Goal: Use online tool/utility: Utilize a website feature to perform a specific function

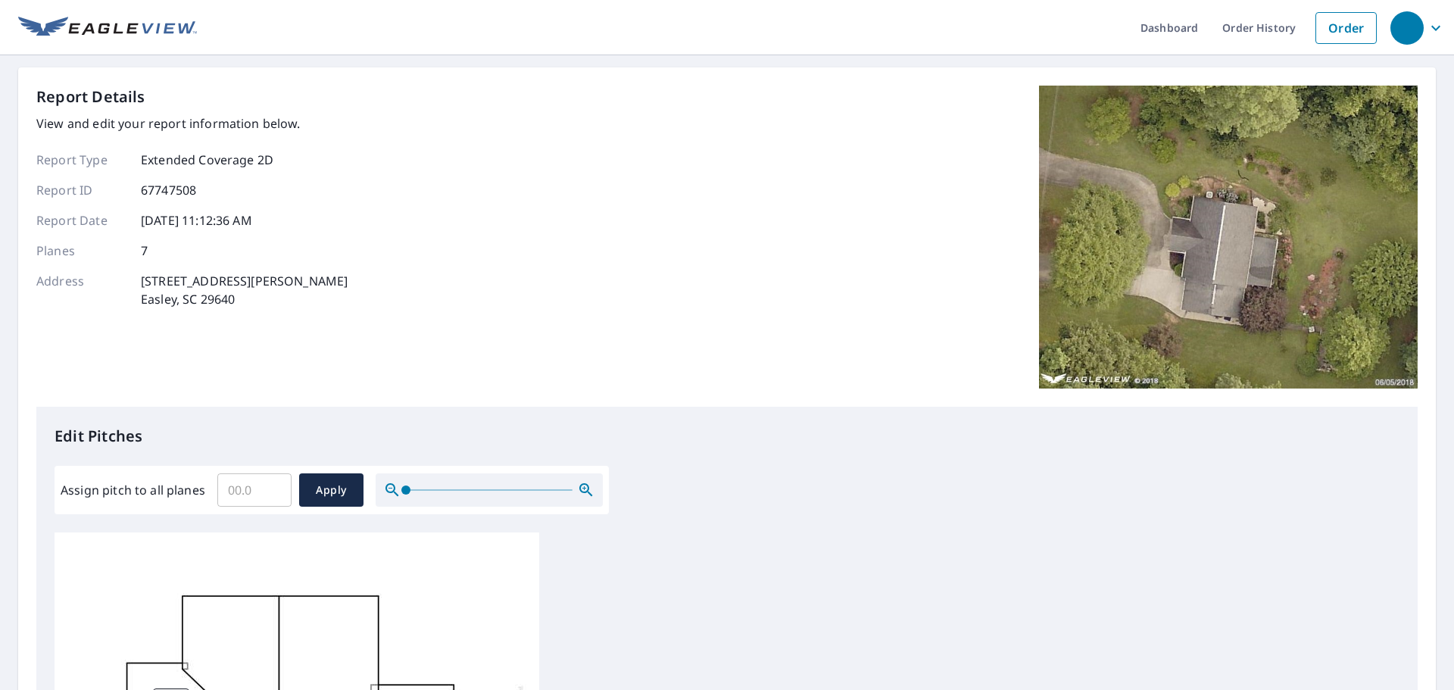
scroll to position [151, 0]
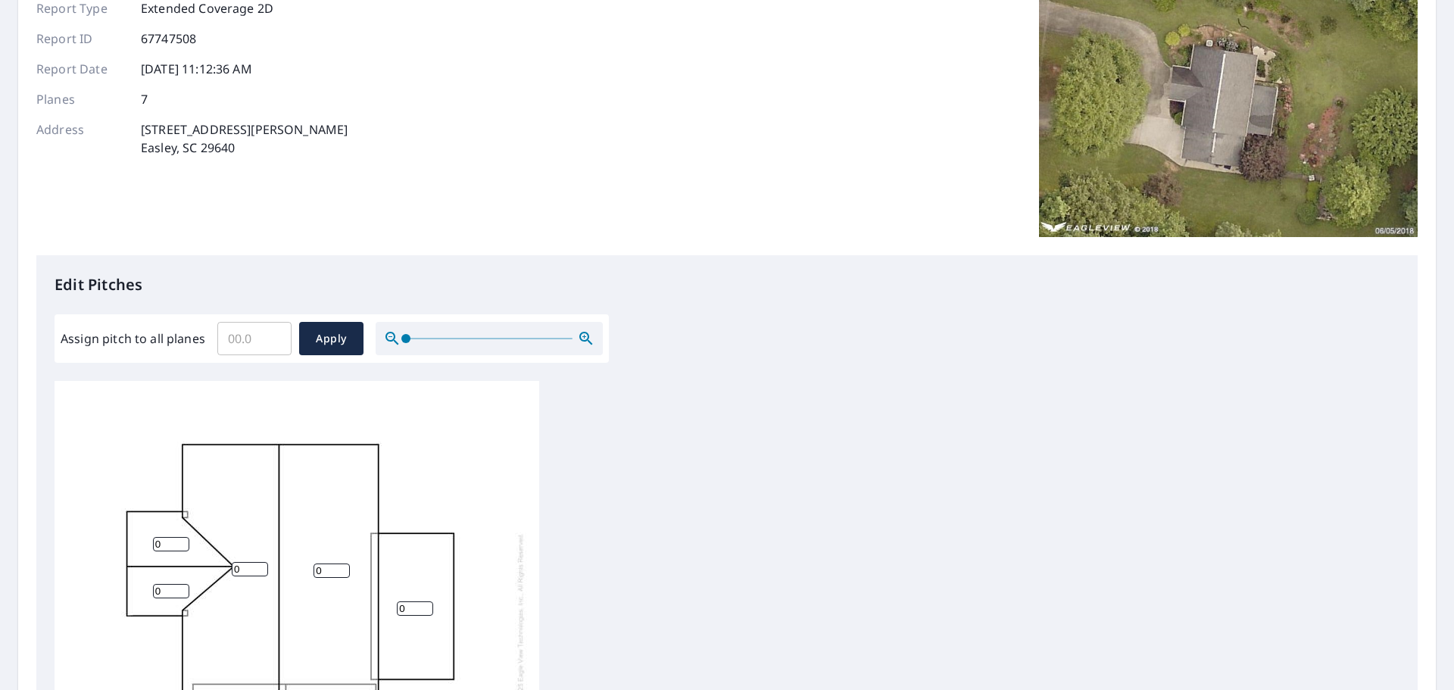
click at [240, 342] on input "Assign pitch to all planes" at bounding box center [254, 338] width 74 height 42
type input "6.0"
click at [348, 335] on span "Apply" at bounding box center [331, 338] width 40 height 19
type input "6.0"
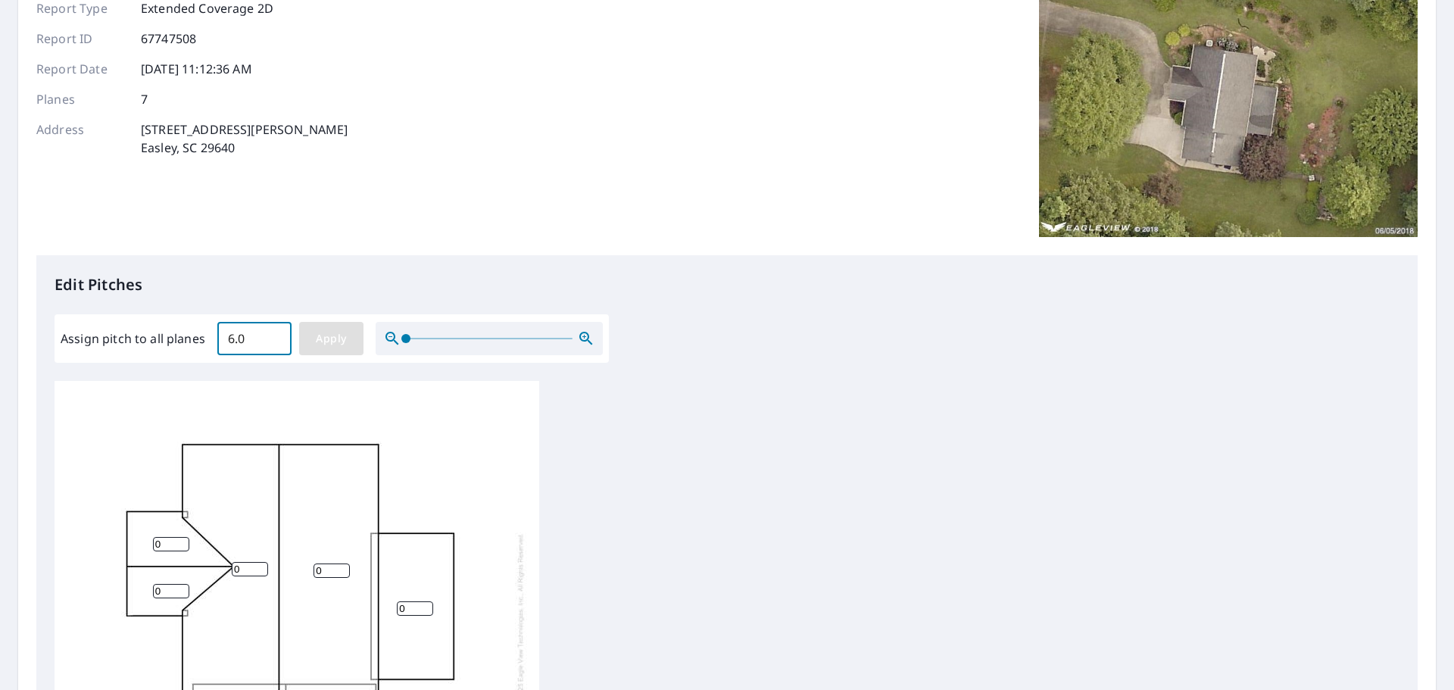
type input "6.0"
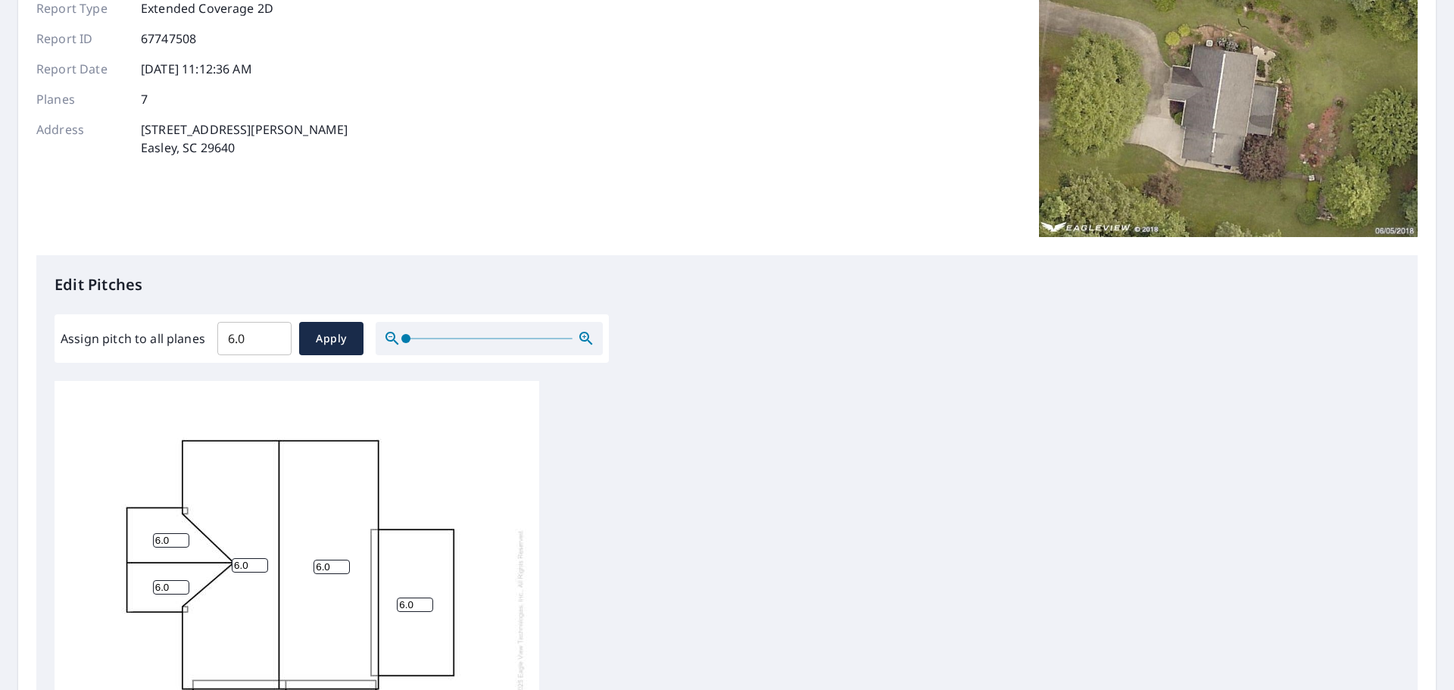
scroll to position [15, 0]
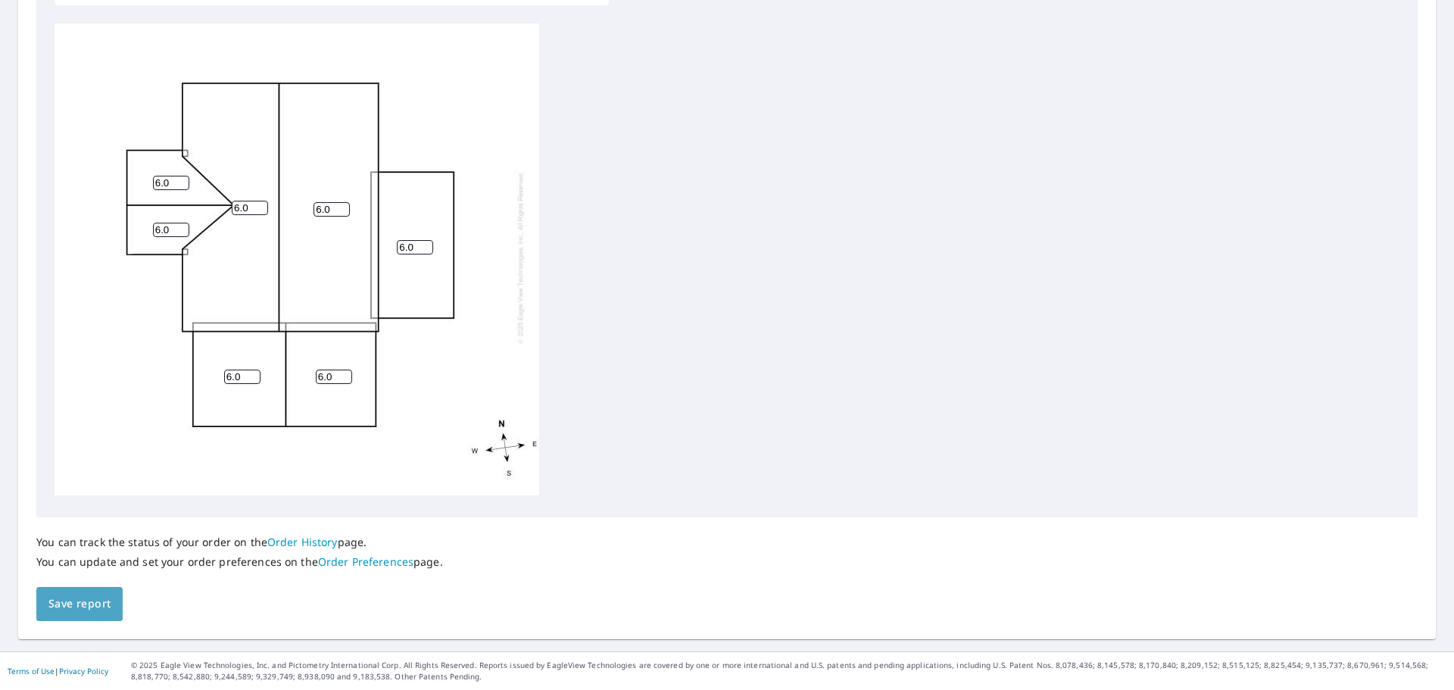
click at [93, 609] on span "Save report" at bounding box center [79, 603] width 62 height 19
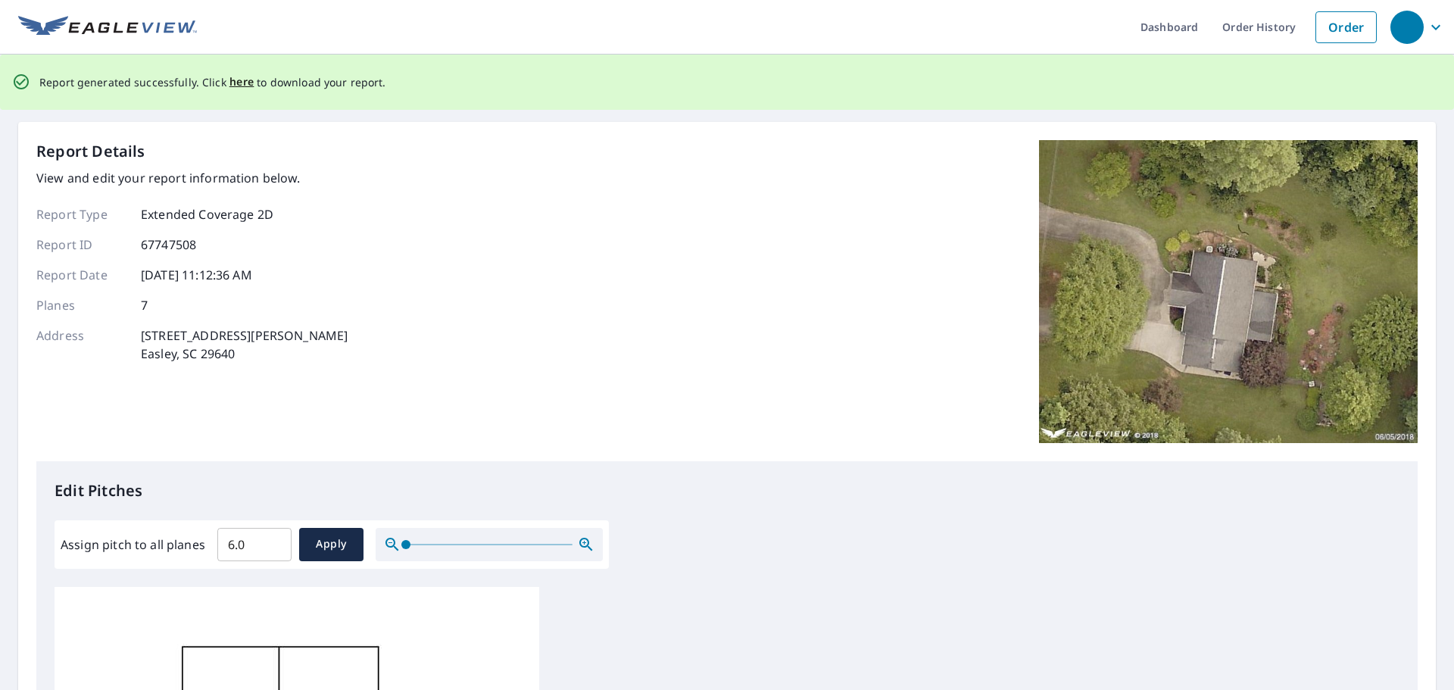
scroll to position [0, 0]
click at [232, 86] on span "here" at bounding box center [241, 82] width 25 height 19
